Goal: Information Seeking & Learning: Find specific fact

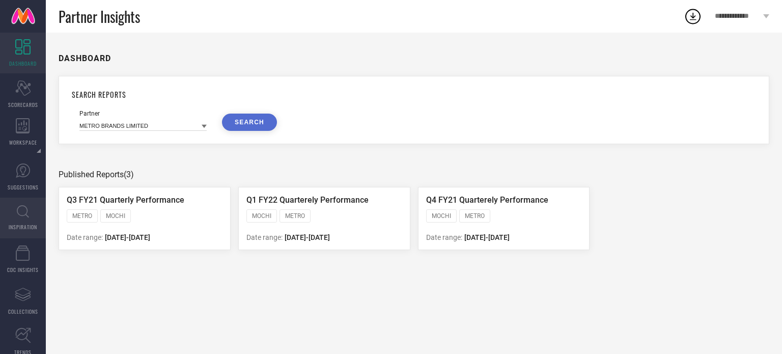
click at [22, 214] on icon at bounding box center [23, 211] width 12 height 13
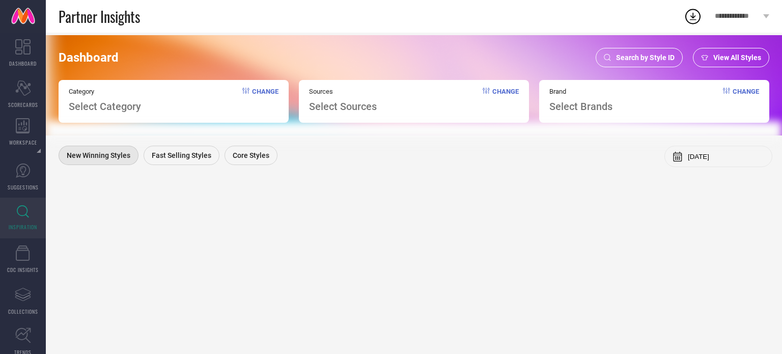
click at [635, 54] on span "Search by Style ID" at bounding box center [645, 57] width 59 height 8
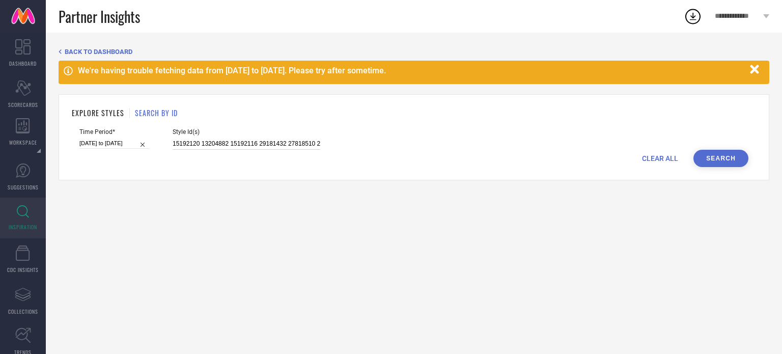
click at [203, 148] on input "15192120 13204882 15192116 29181432 27818510 27129722 20557994 21205564 2322499…" at bounding box center [247, 144] width 148 height 12
paste input "29276002"
type input "29276002"
select select "5"
select select "2025"
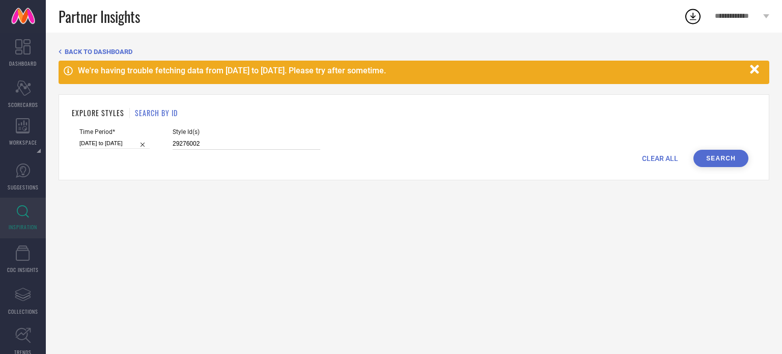
select select "6"
select select "2025"
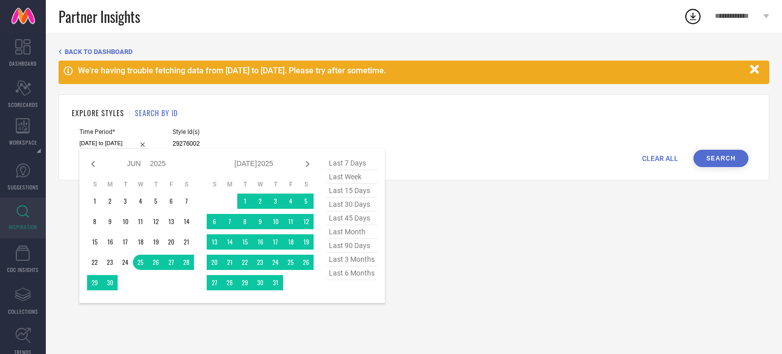
click at [108, 145] on input "[DATE] to [DATE]" at bounding box center [114, 143] width 70 height 11
click at [94, 203] on td "1" at bounding box center [94, 201] width 15 height 15
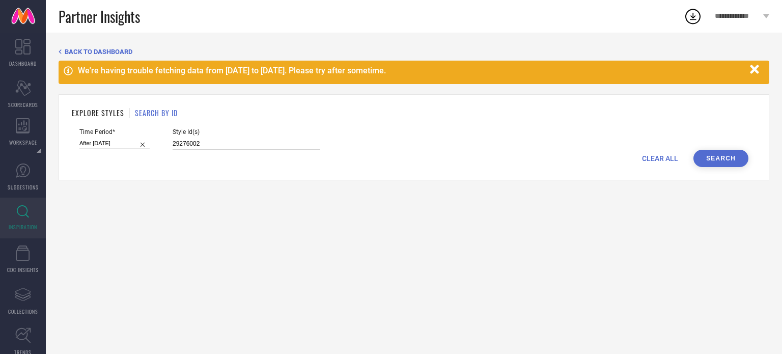
type input "[DATE] to [DATE]"
type input "29276002"
click at [717, 156] on button "Search" at bounding box center [721, 158] width 55 height 17
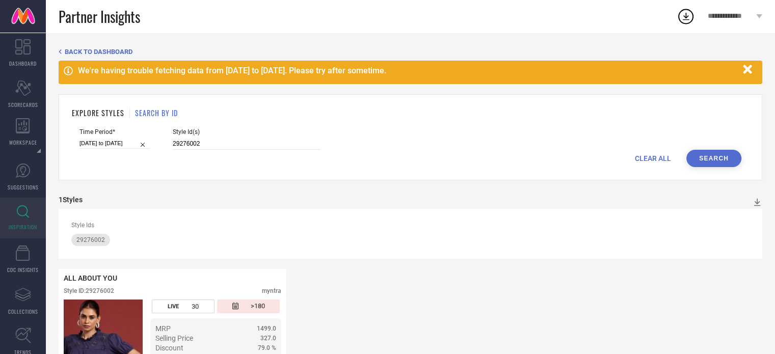
select select "5"
select select "2025"
select select "6"
select select "2025"
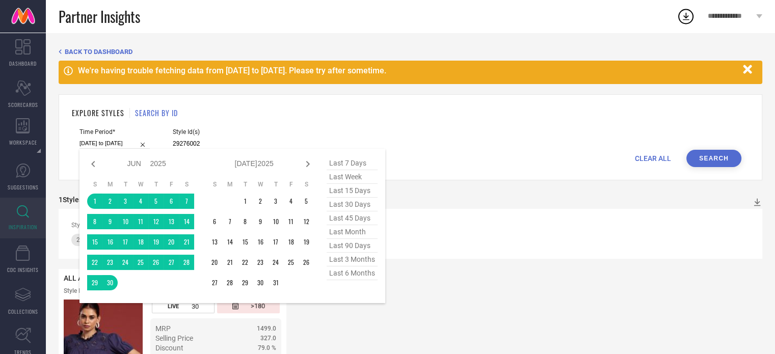
click at [123, 141] on input "[DATE] to [DATE]" at bounding box center [114, 143] width 70 height 11
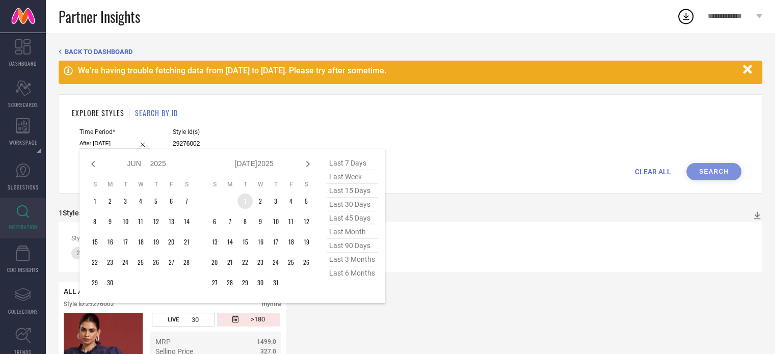
click at [245, 201] on td "1" at bounding box center [244, 201] width 15 height 15
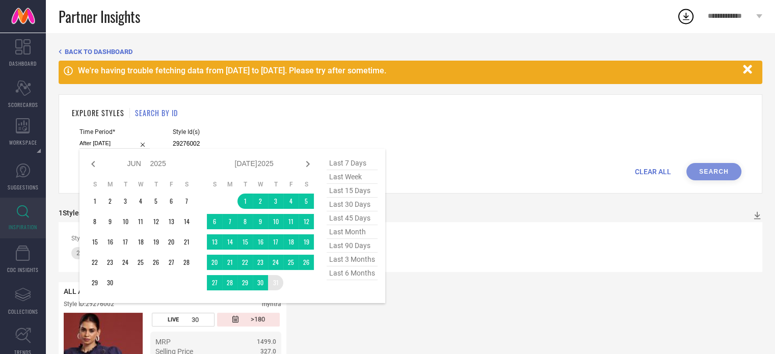
type input "[DATE] to [DATE]"
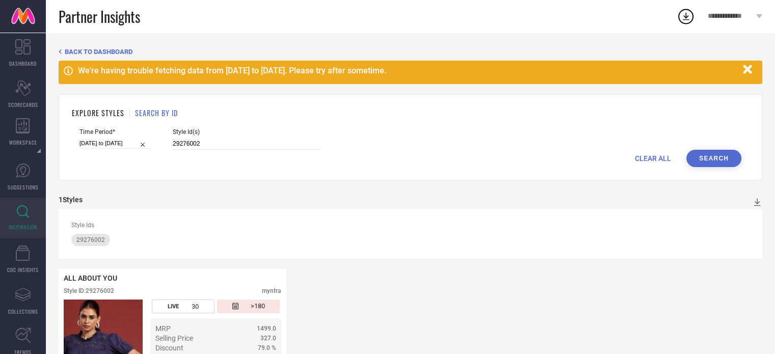
click at [715, 160] on button "Search" at bounding box center [713, 158] width 55 height 17
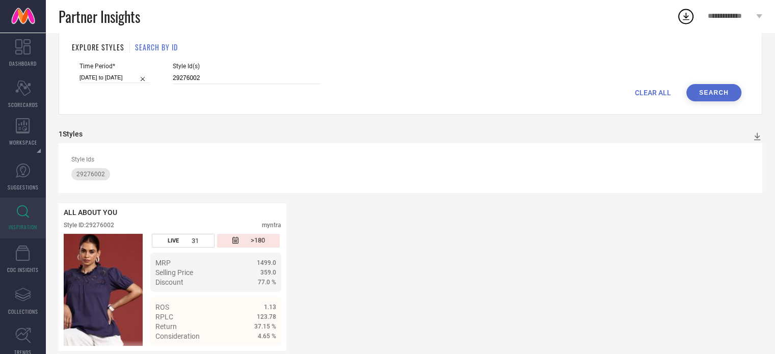
scroll to position [66, 0]
